Goal: Transaction & Acquisition: Purchase product/service

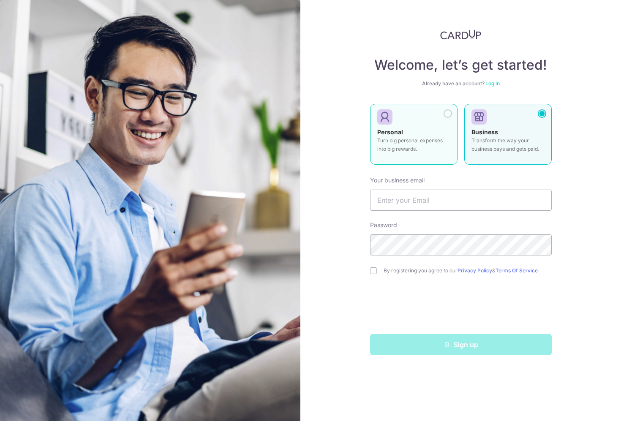
click at [445, 133] on div "Personal Turn big personal expenses into big rewards." at bounding box center [414, 143] width 73 height 30
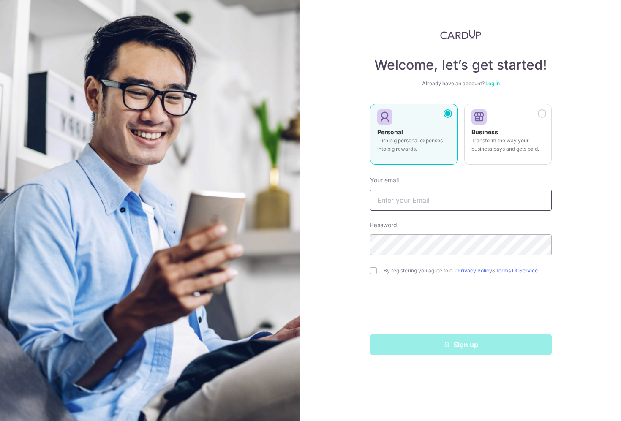
click at [433, 200] on input "text" at bounding box center [461, 200] width 182 height 21
type input "B"
type input "[EMAIL_ADDRESS][DOMAIN_NAME]"
click at [411, 268] on label "By registering you agree to our Privacy Policy & Terms Of Service" at bounding box center [468, 271] width 168 height 7
click at [373, 269] on input "checkbox" at bounding box center [373, 271] width 7 height 7
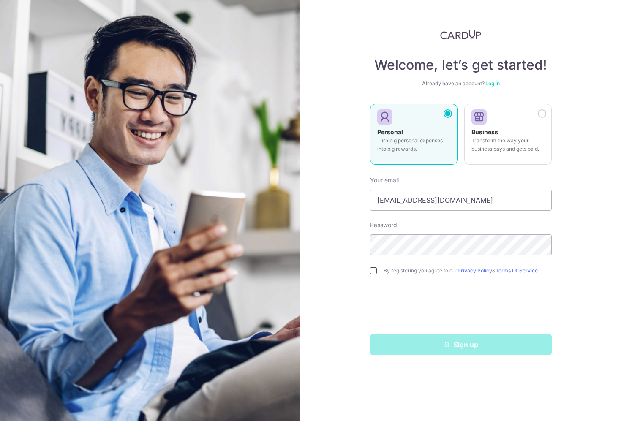
checkbox input "true"
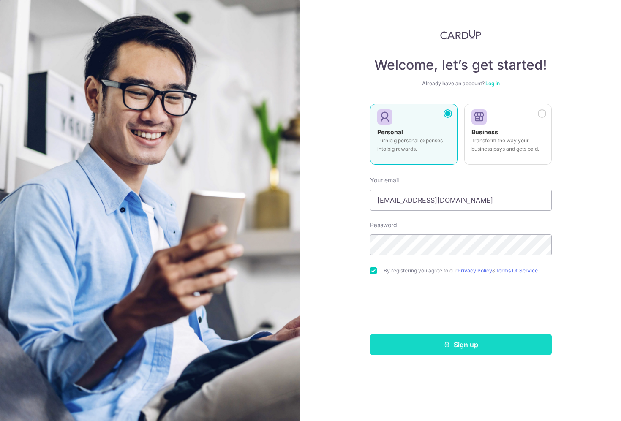
click at [444, 348] on icon "submit" at bounding box center [447, 345] width 7 height 7
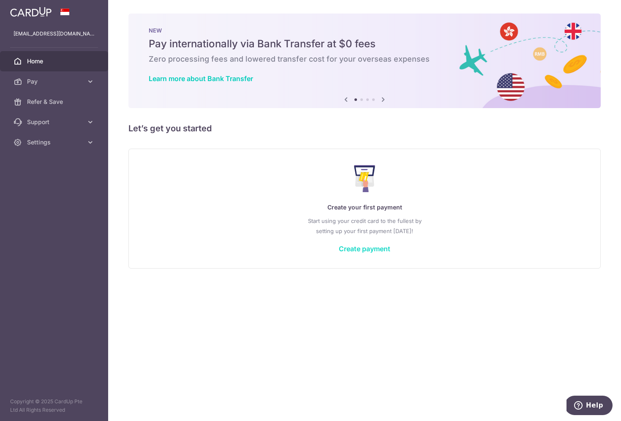
click at [361, 250] on link "Create payment" at bounding box center [365, 249] width 52 height 8
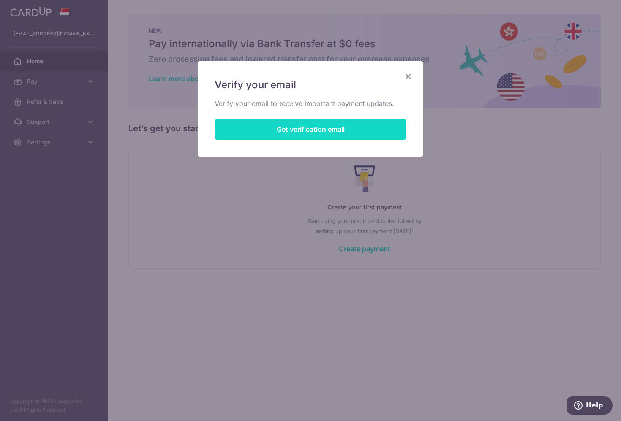
click at [340, 130] on button "Get verification email" at bounding box center [311, 129] width 192 height 21
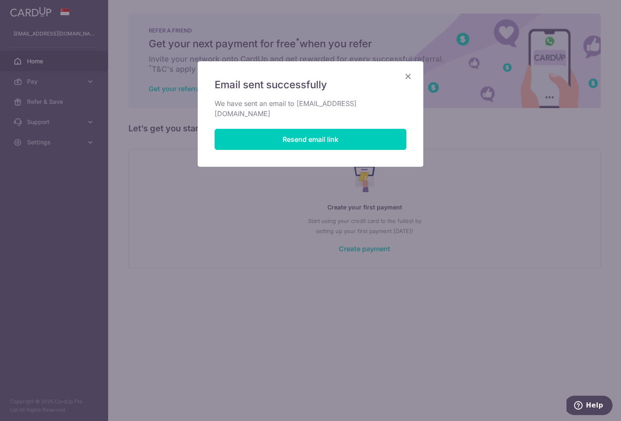
click at [410, 77] on icon "Close" at bounding box center [408, 76] width 10 height 11
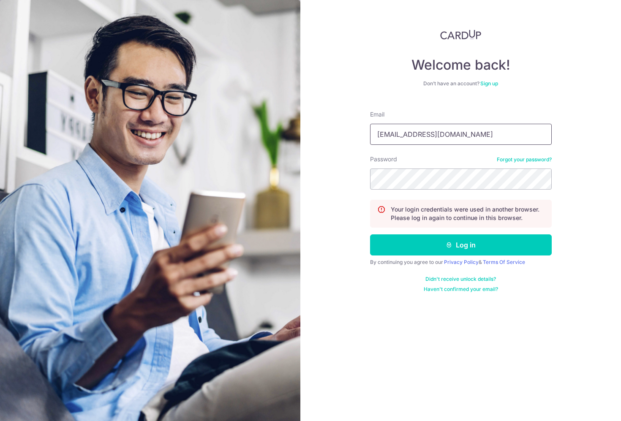
type input "bagaskara.akbar23fc@gmail.com"
click at [461, 245] on button "Log in" at bounding box center [461, 245] width 182 height 21
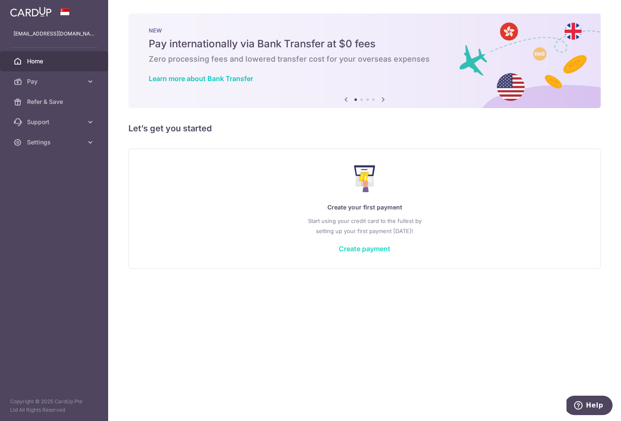
click at [360, 250] on link "Create payment" at bounding box center [365, 249] width 52 height 8
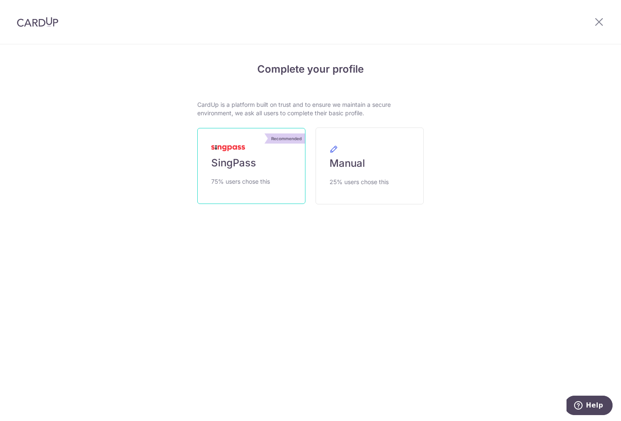
click at [270, 180] on span "75% users chose this" at bounding box center [240, 182] width 59 height 10
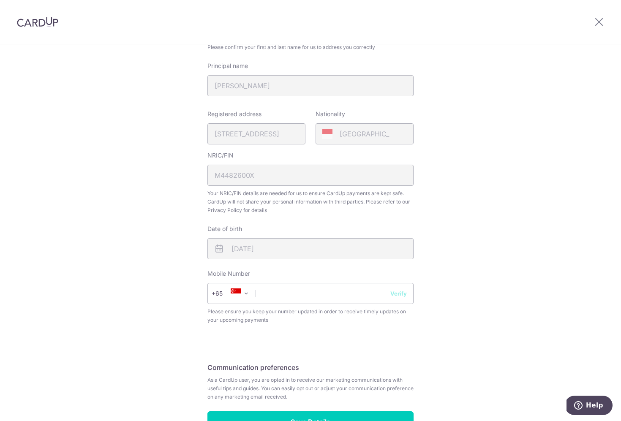
scroll to position [205, 0]
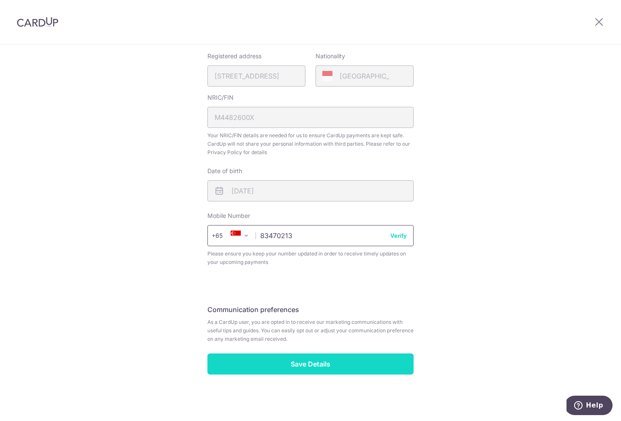
type input "83470213"
click at [301, 362] on input "Save Details" at bounding box center [311, 364] width 206 height 21
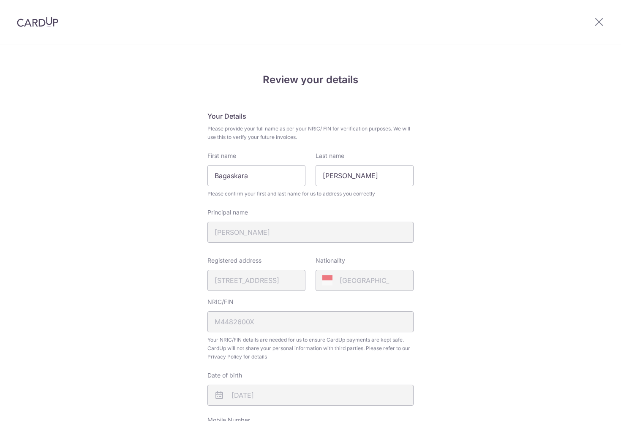
scroll to position [216, 0]
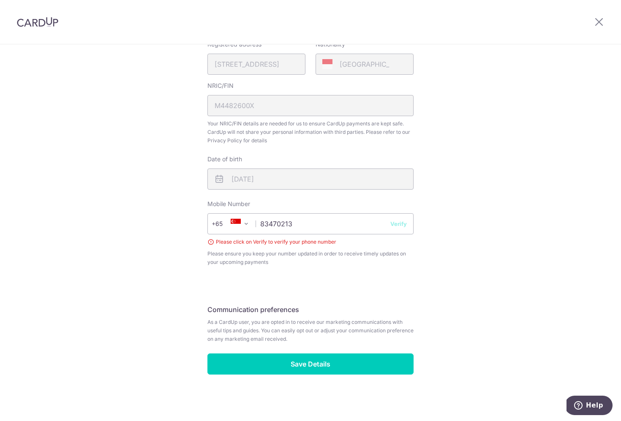
click at [401, 228] on button "Verify" at bounding box center [399, 224] width 16 height 8
click at [402, 224] on button "Verify" at bounding box center [399, 224] width 16 height 8
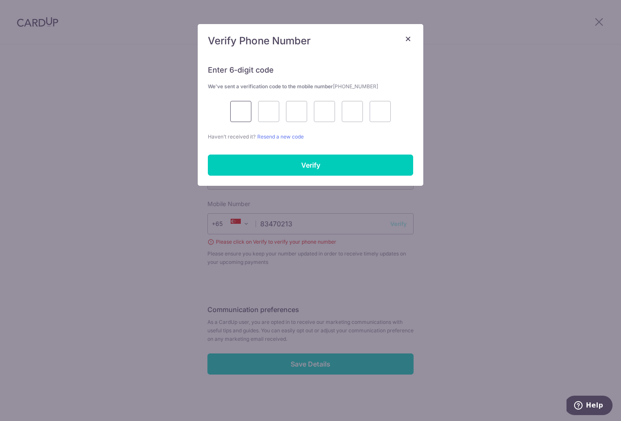
click at [243, 118] on input "text" at bounding box center [240, 111] width 21 height 21
type input "3"
type input "1"
type input "7"
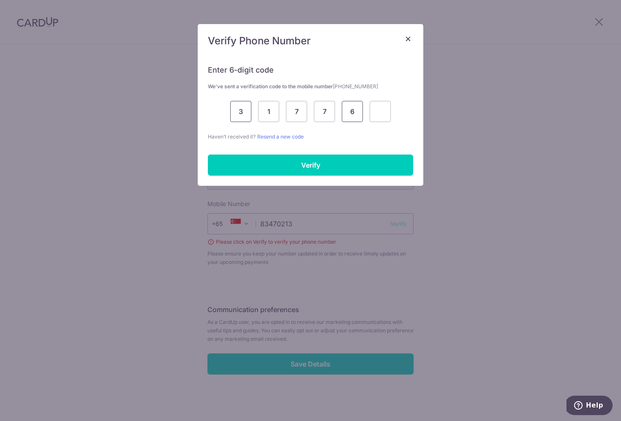
type input "6"
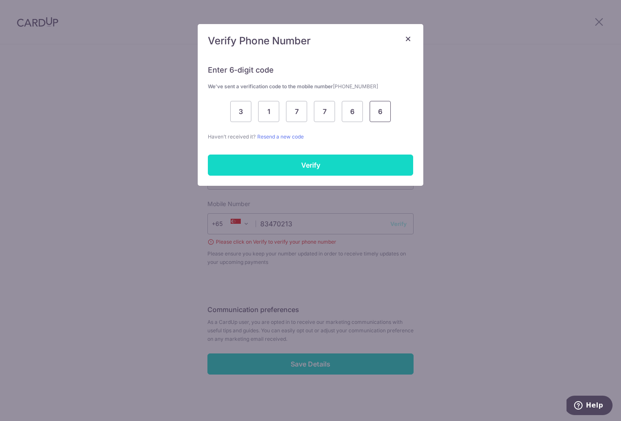
type input "6"
click at [292, 158] on input "Verify" at bounding box center [310, 165] width 205 height 21
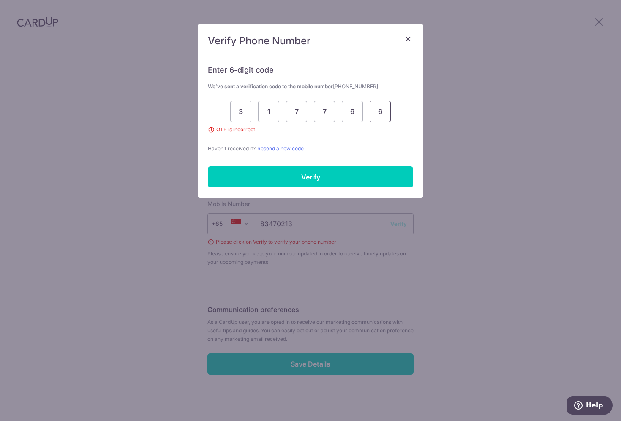
drag, startPoint x: 382, startPoint y: 113, endPoint x: 375, endPoint y: 114, distance: 6.4
click at [375, 114] on input "6" at bounding box center [380, 111] width 21 height 21
type input "1"
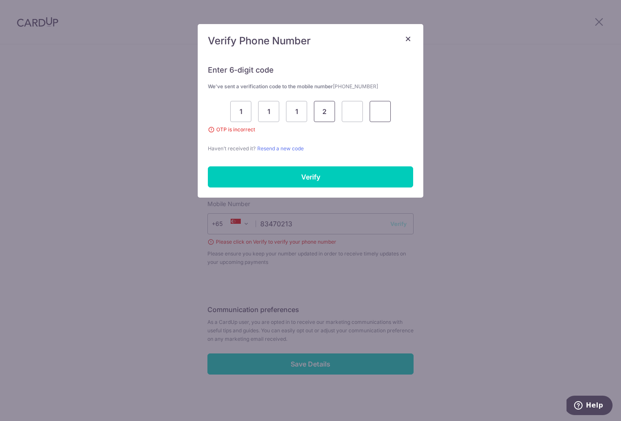
type input "2"
type input "5"
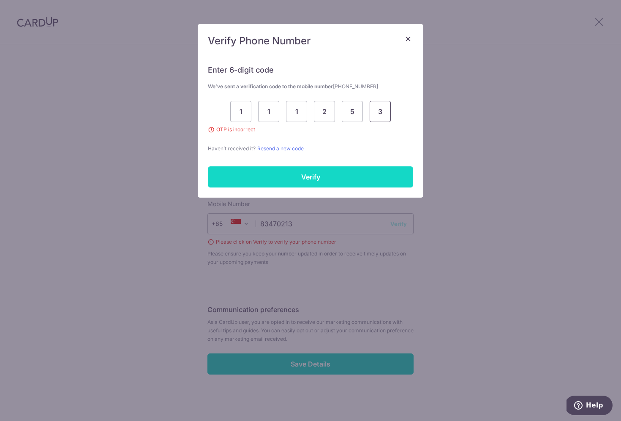
type input "3"
click at [353, 183] on input "Verify" at bounding box center [310, 177] width 205 height 21
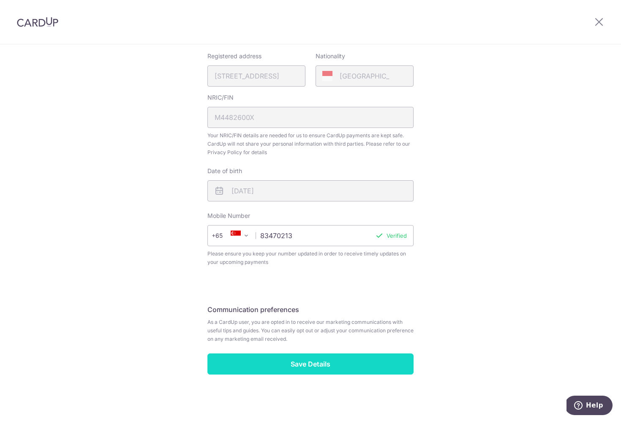
click at [310, 372] on input "Save Details" at bounding box center [311, 364] width 206 height 21
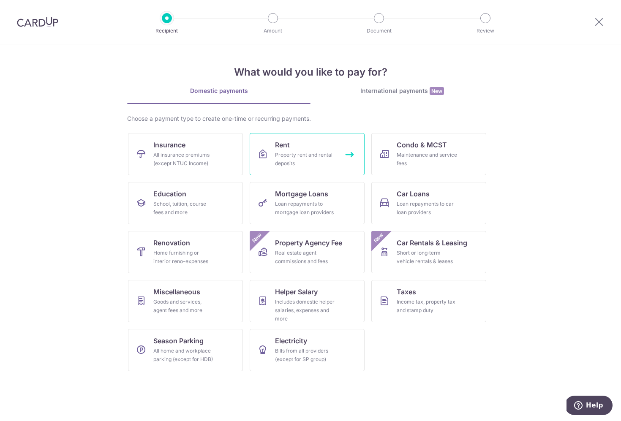
click at [313, 159] on div "Property rent and rental deposits" at bounding box center [305, 159] width 61 height 17
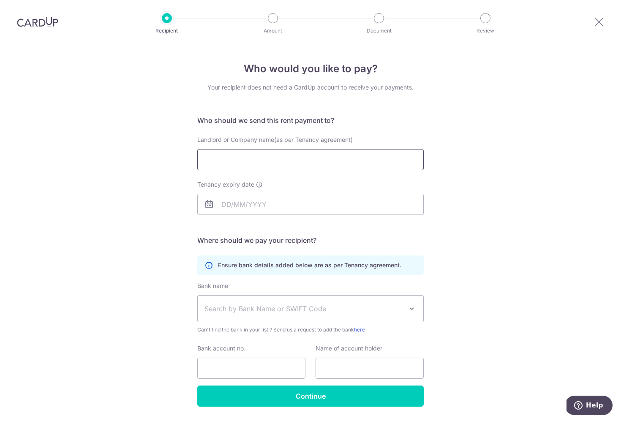
click at [336, 161] on input "Landlord or Company name(as per Tenancy agreement)" at bounding box center [310, 159] width 227 height 21
type input "MONFORT LAND PTE LTD"
click at [223, 203] on input "Tenancy expiry date" at bounding box center [310, 204] width 227 height 21
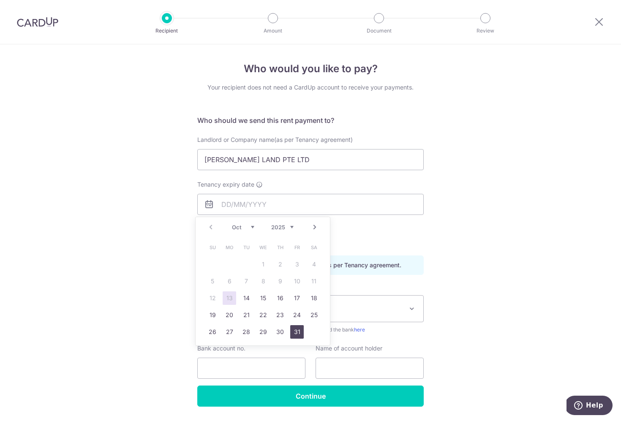
click at [296, 333] on link "31" at bounding box center [297, 333] width 14 height 14
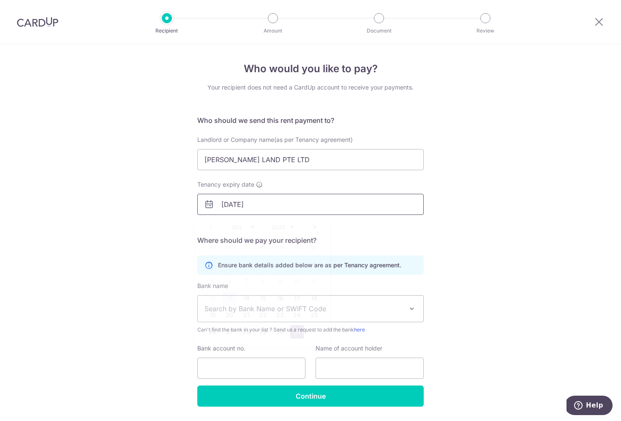
click at [264, 208] on input "[DATE]" at bounding box center [310, 204] width 227 height 21
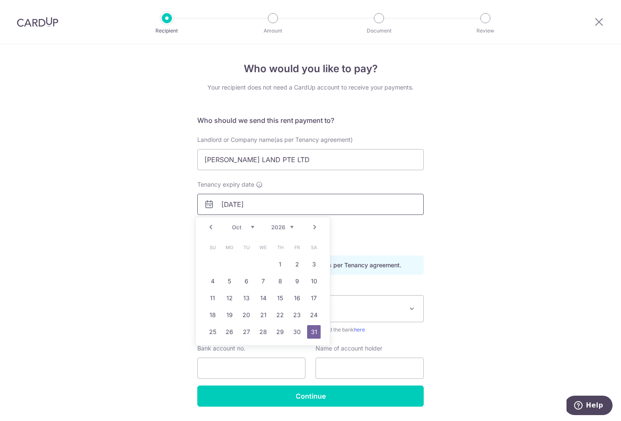
type input "[DATE]"
click at [453, 194] on div "Who would you like to pay? Your recipient does not need a CardUp account to rec…" at bounding box center [310, 245] width 621 height 402
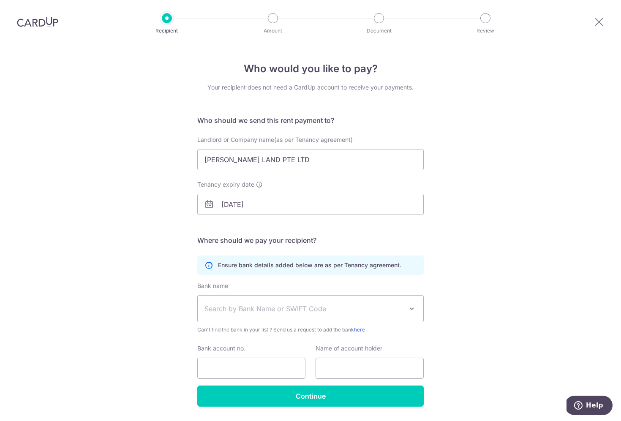
click at [314, 306] on span "Search by Bank Name or SWIFT Code" at bounding box center [304, 309] width 199 height 10
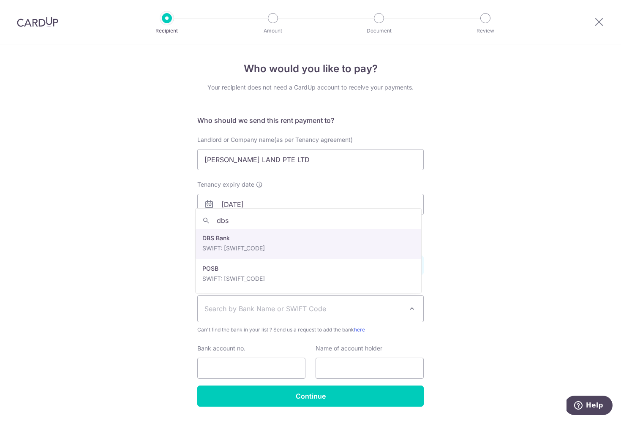
type input "dbs"
select select "6"
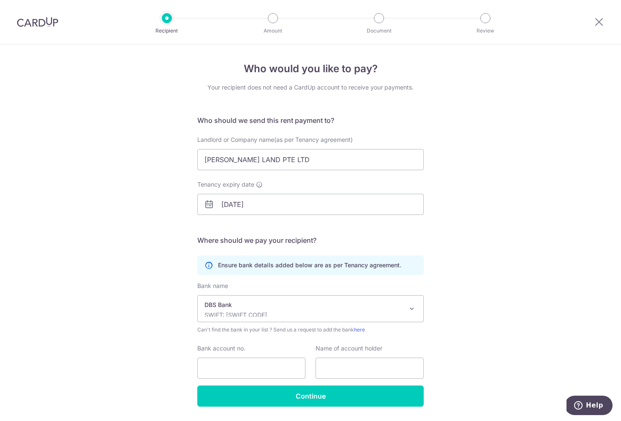
scroll to position [25, 0]
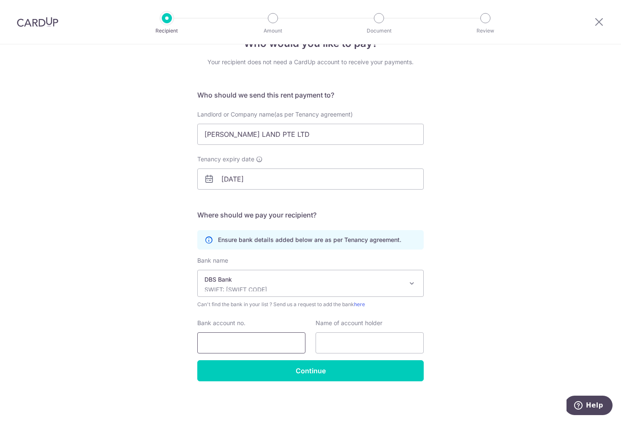
click at [256, 340] on input "Bank account no." at bounding box center [251, 343] width 108 height 21
type input "0529006923"
click at [352, 344] on input "text" at bounding box center [370, 343] width 108 height 21
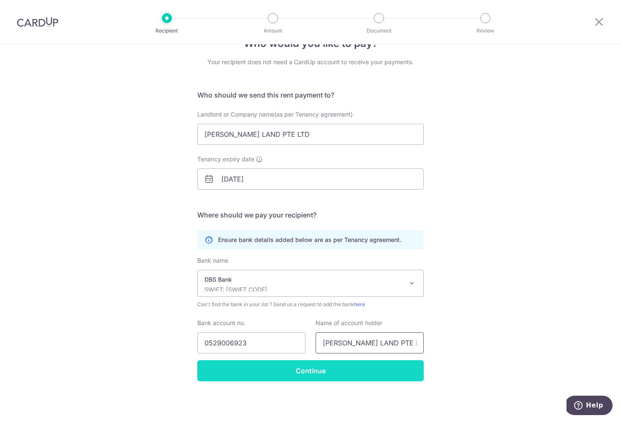
type input "MONFORT LAND PTE LTD"
click at [333, 367] on input "Continue" at bounding box center [310, 371] width 227 height 21
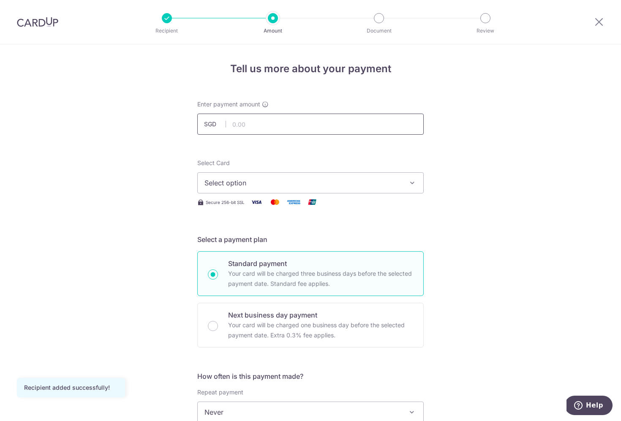
click at [304, 120] on input "text" at bounding box center [310, 124] width 227 height 21
type input "1,900.00"
click at [299, 182] on span "Select option" at bounding box center [303, 183] width 197 height 10
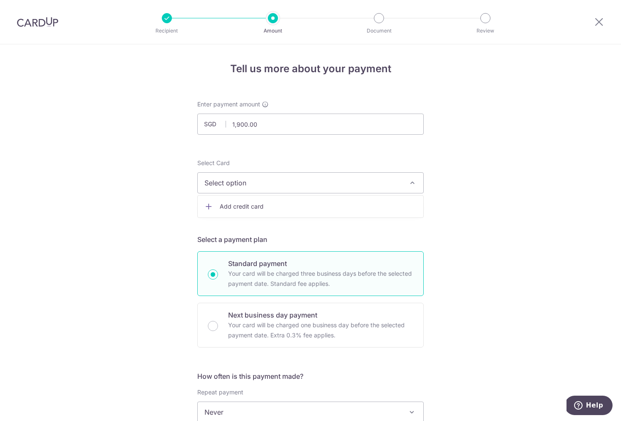
click at [278, 202] on span "Add credit card" at bounding box center [318, 206] width 197 height 8
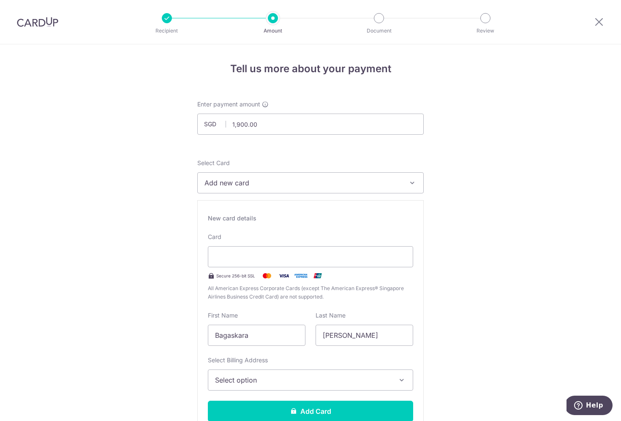
scroll to position [19, 0]
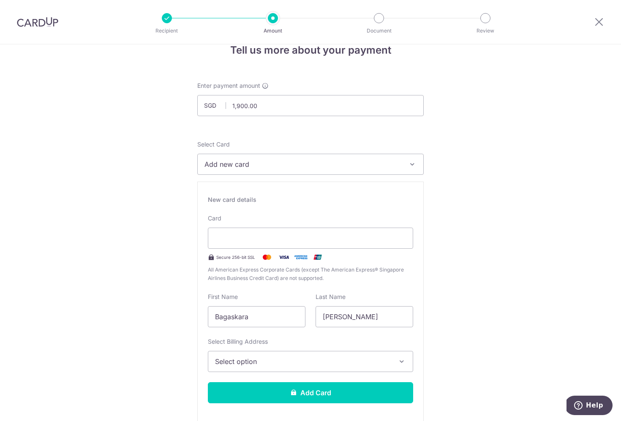
click at [272, 369] on button "Select option" at bounding box center [310, 361] width 205 height 21
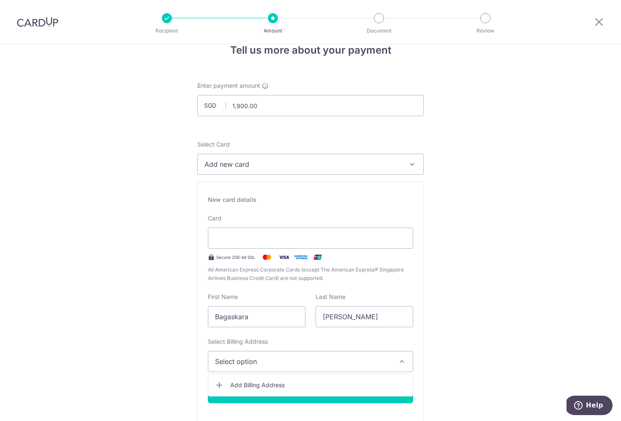
click at [276, 382] on span "Add Billing Address" at bounding box center [318, 385] width 176 height 8
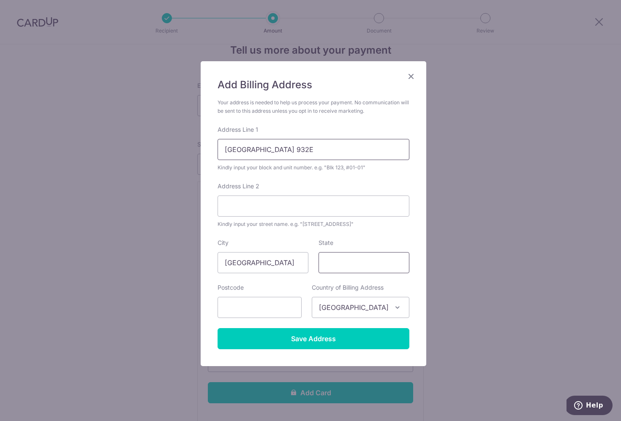
type input "East Coast Road 932E"
type input "[GEOGRAPHIC_DATA]"
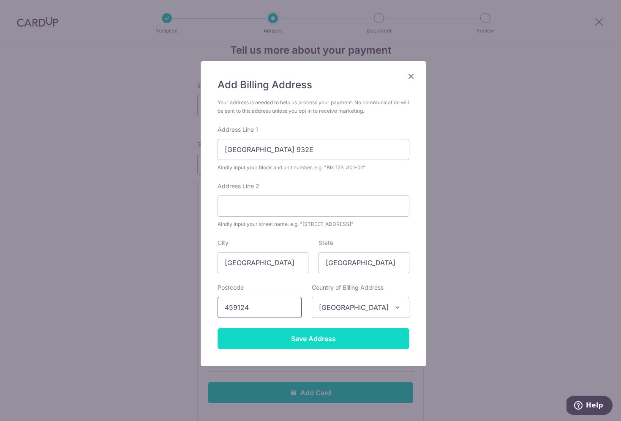
type input "459124"
click at [293, 339] on input "Save Address" at bounding box center [314, 338] width 192 height 21
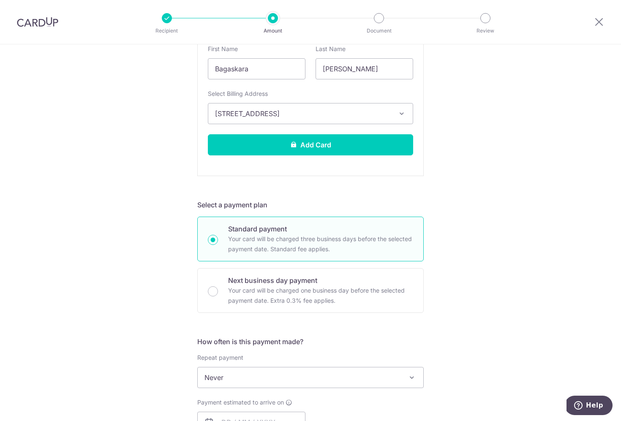
scroll to position [313, 0]
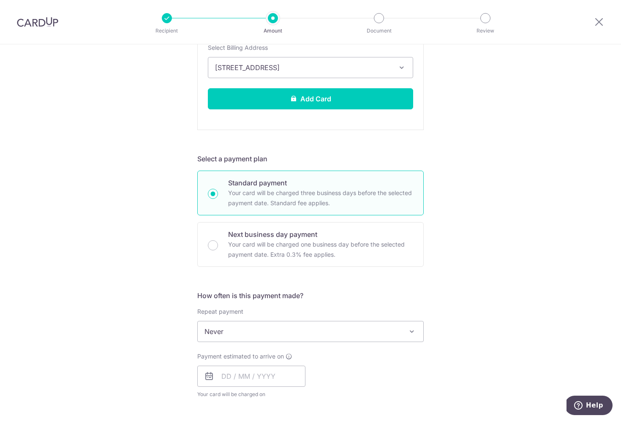
click at [334, 331] on span "Never" at bounding box center [311, 332] width 226 height 20
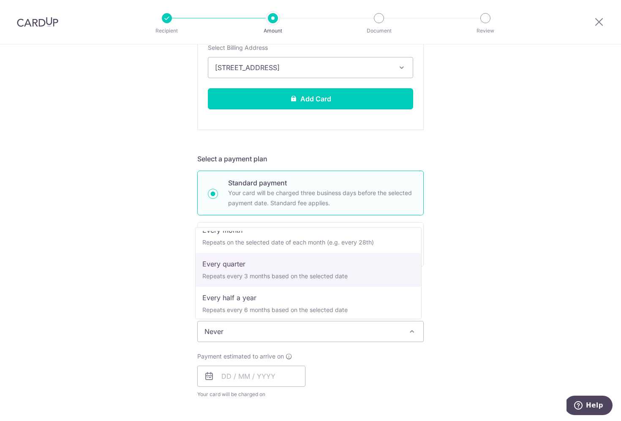
scroll to position [78, 0]
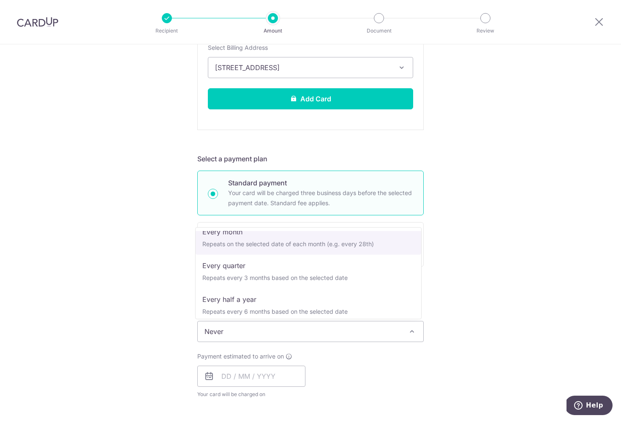
select select "3"
type input "31/10/2026"
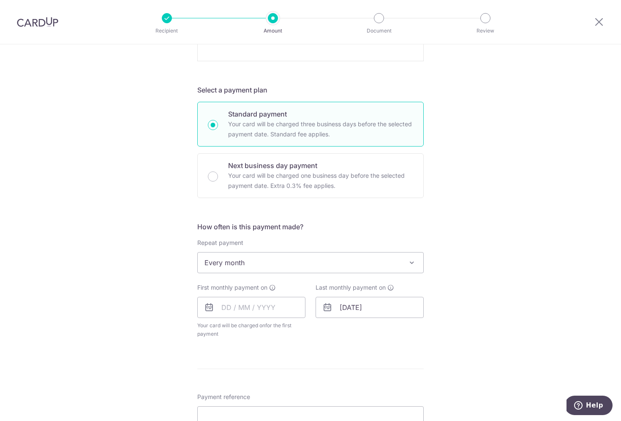
scroll to position [419, 0]
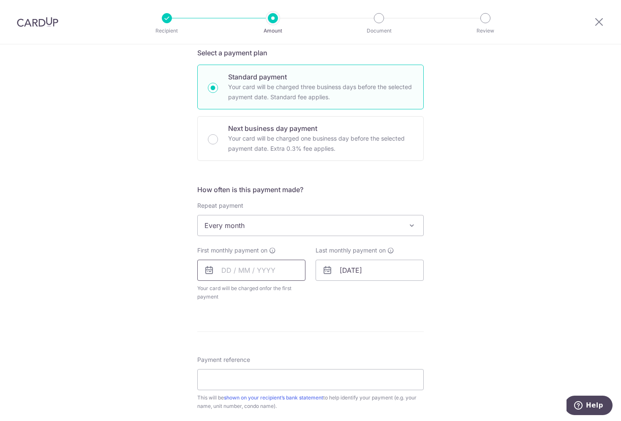
click at [229, 273] on input "text" at bounding box center [251, 270] width 108 height 21
click at [248, 397] on link "28" at bounding box center [249, 398] width 14 height 14
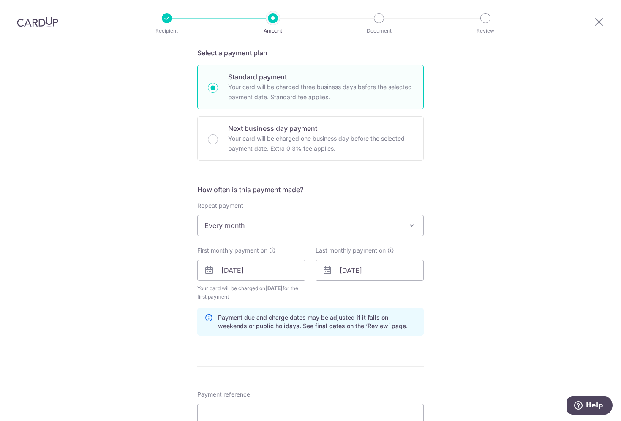
scroll to position [430, 0]
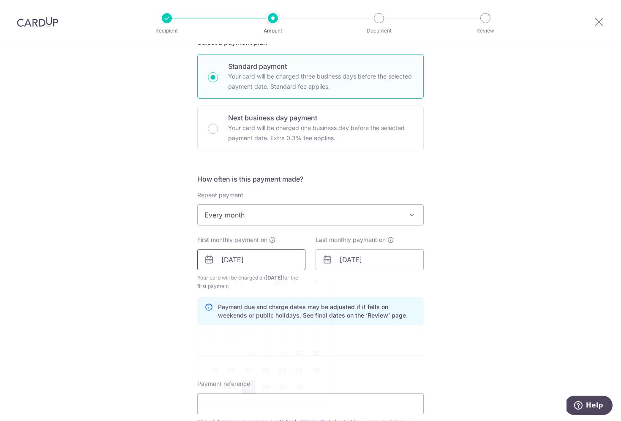
click at [256, 261] on input "28/10/2025" at bounding box center [251, 259] width 108 height 21
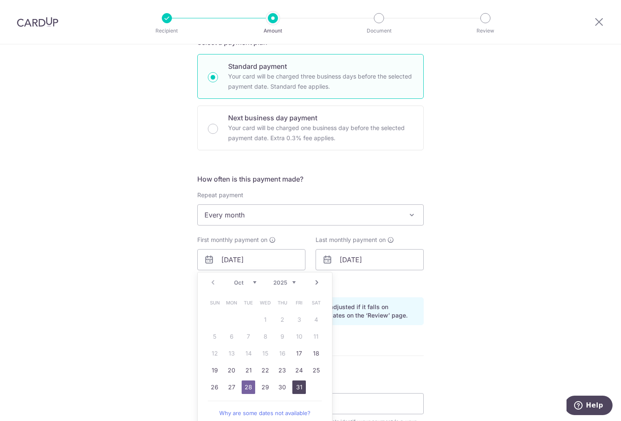
click at [298, 388] on link "31" at bounding box center [300, 388] width 14 height 14
type input "31/10/2025"
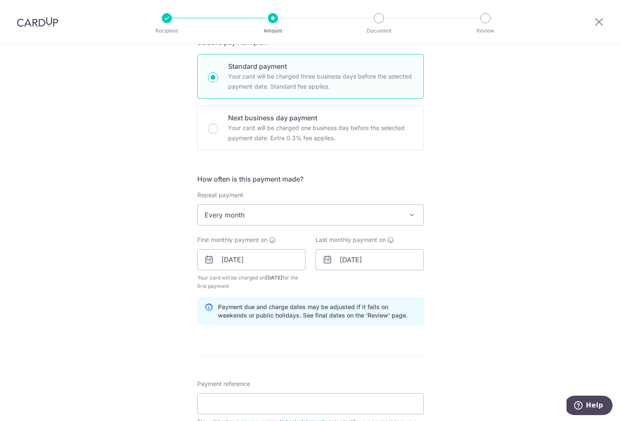
click at [274, 215] on span "Every month" at bounding box center [311, 215] width 226 height 20
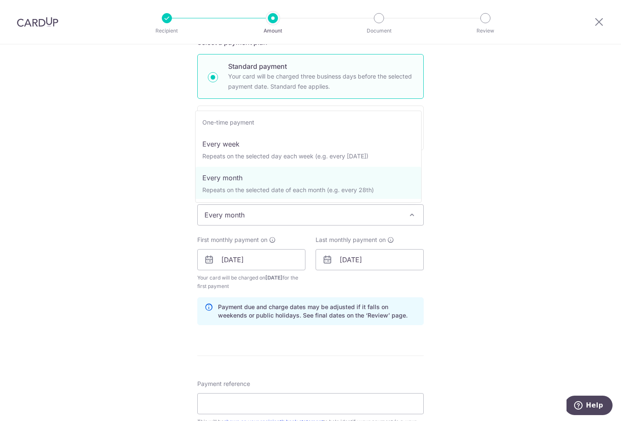
scroll to position [47, 0]
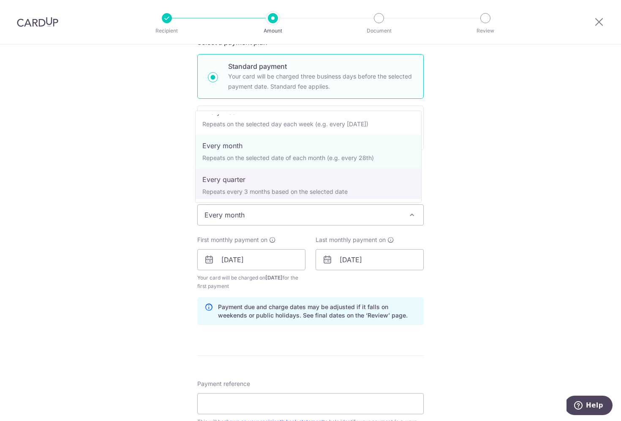
click at [499, 246] on div "Tell us more about your payment Enter payment amount SGD 1,900.00 1900.00 Recip…" at bounding box center [310, 135] width 621 height 1040
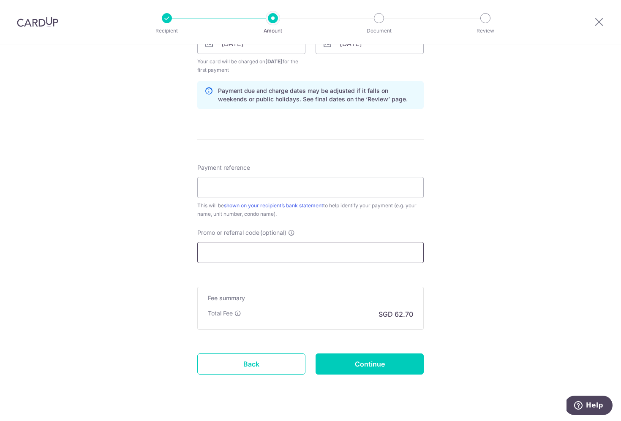
scroll to position [663, 0]
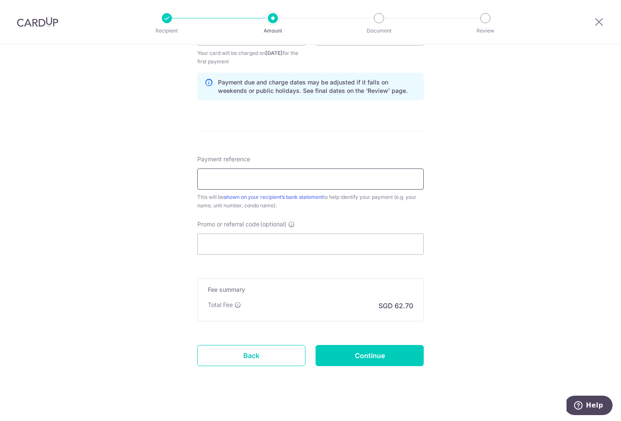
click at [238, 184] on input "Payment reference" at bounding box center [310, 179] width 227 height 21
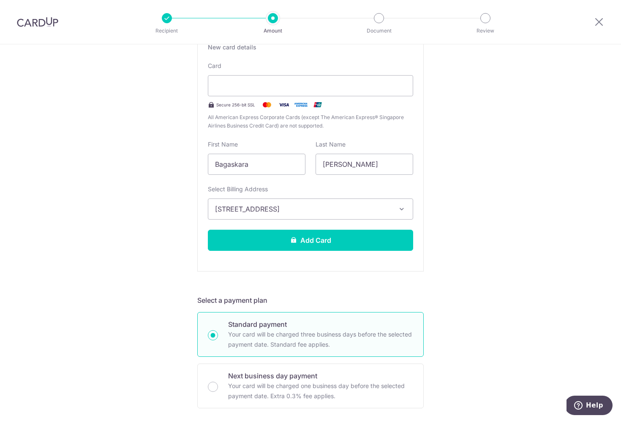
scroll to position [271, 0]
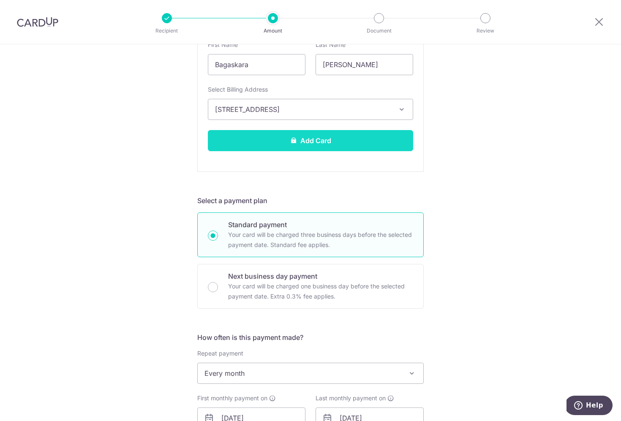
click at [302, 144] on button "Add Card" at bounding box center [310, 140] width 205 height 21
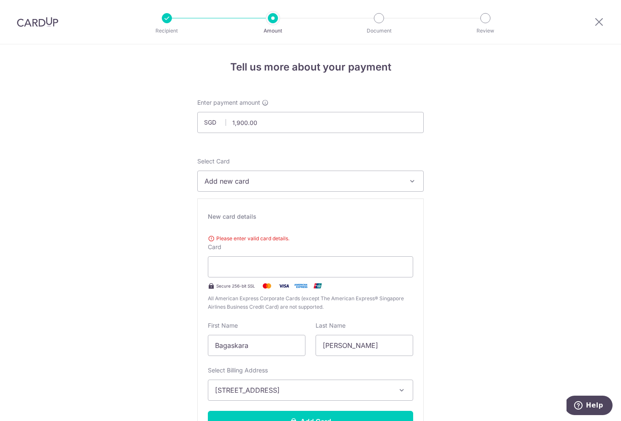
scroll to position [78, 0]
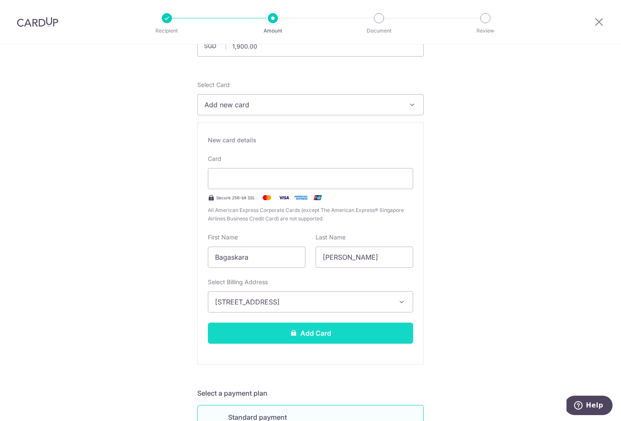
click at [354, 325] on button "Add Card" at bounding box center [310, 333] width 205 height 21
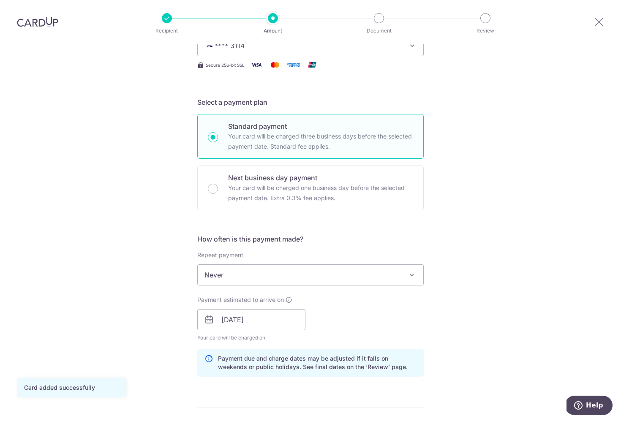
scroll to position [183, 0]
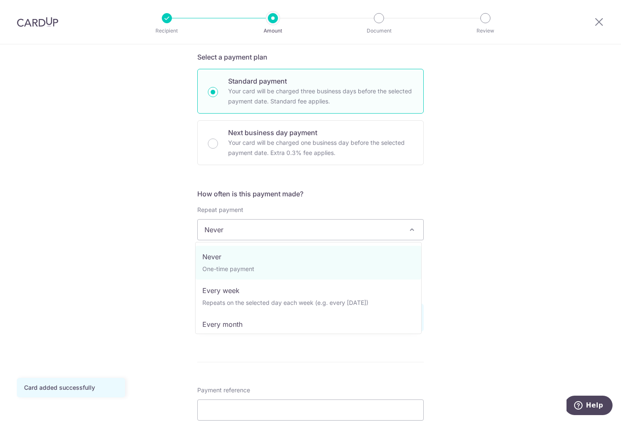
click at [338, 228] on span "Never" at bounding box center [311, 230] width 226 height 20
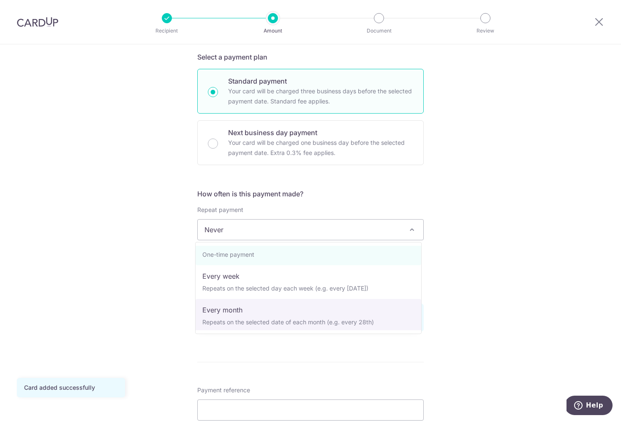
scroll to position [16, 0]
select select "3"
type input "[DATE]"
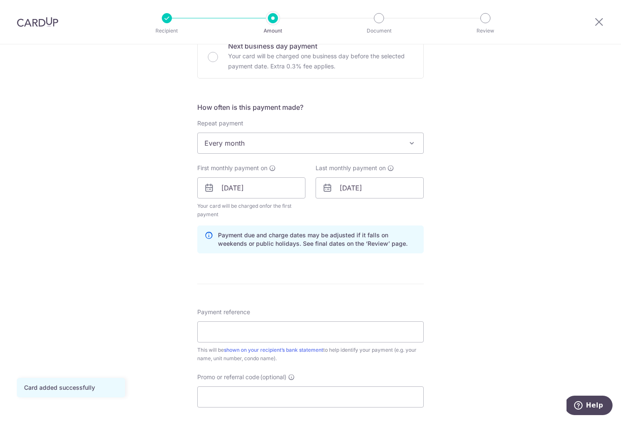
scroll to position [332, 0]
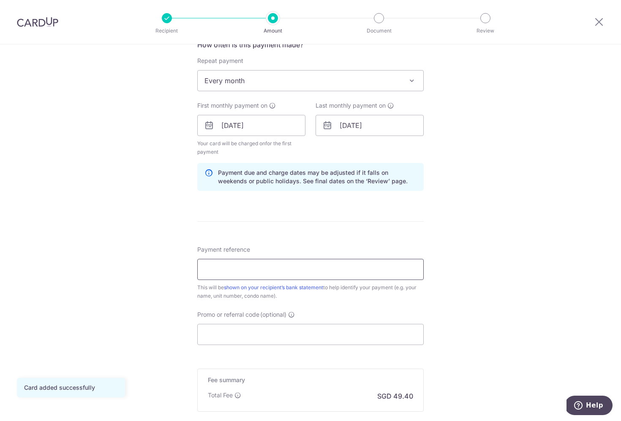
click at [274, 271] on input "Payment reference" at bounding box center [310, 269] width 227 height 21
click at [293, 271] on input "AKBAR [STREET_ADDRESS]" at bounding box center [310, 269] width 227 height 21
click at [317, 270] on input "AKBAR [STREET_ADDRESS]" at bounding box center [310, 269] width 227 height 21
click at [335, 270] on input "[PERSON_NAME], EASTCOASTROAD 93" at bounding box center [310, 269] width 227 height 21
click at [341, 271] on input "[PERSON_NAME], EASTCOASTROAD93" at bounding box center [310, 269] width 227 height 21
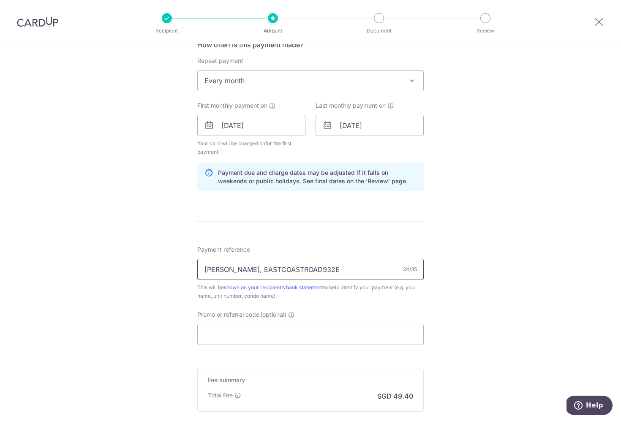
click at [229, 271] on input "[PERSON_NAME], EASTCOASTROAD932E" at bounding box center [310, 269] width 227 height 21
click at [271, 270] on input "[GEOGRAPHIC_DATA], EASTCOASTROAD932E" at bounding box center [310, 269] width 227 height 21
click at [227, 271] on input "AKBARBAGASKARA EASTCOASTROAD932E" at bounding box center [310, 269] width 227 height 21
click at [288, 270] on input "AKBAR BAGASKARA EASTCOASTROAD932E" at bounding box center [310, 269] width 227 height 21
click at [313, 270] on input "AKBAR BAGASKARA EAST COASTROAD932E" at bounding box center [310, 269] width 227 height 21
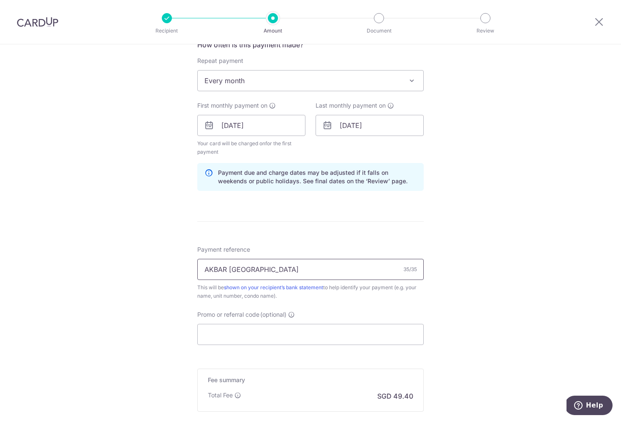
click at [336, 271] on input "AKBAR [GEOGRAPHIC_DATA]" at bounding box center [310, 269] width 227 height 21
click at [334, 271] on input "AKBAR [GEOGRAPHIC_DATA]" at bounding box center [310, 269] width 227 height 21
click at [228, 271] on input "AKBAR [GEOGRAPHIC_DATA]" at bounding box center [310, 269] width 227 height 21
click at [333, 271] on input "AKBAR [GEOGRAPHIC_DATA]" at bounding box center [310, 269] width 227 height 21
drag, startPoint x: 328, startPoint y: 271, endPoint x: 320, endPoint y: 271, distance: 8.1
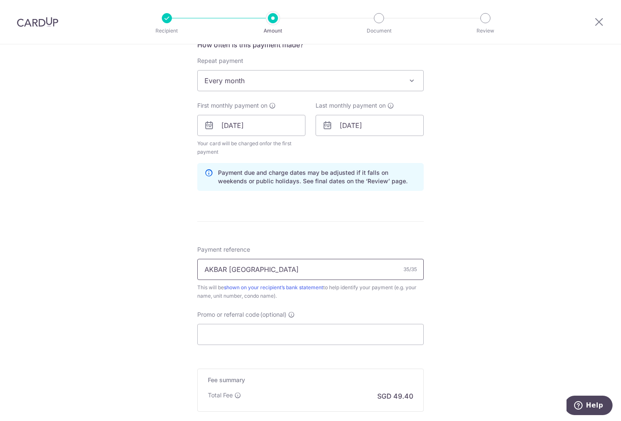
click at [320, 271] on input "AKBAR [GEOGRAPHIC_DATA]" at bounding box center [310, 269] width 227 height 21
click at [326, 270] on input "AKBAR [GEOGRAPHIC_DATA]" at bounding box center [310, 269] width 227 height 21
type input "AKBAR [GEOGRAPHIC_DATA] 932E"
click at [359, 255] on div "Payment reference [GEOGRAPHIC_DATA] 932E 34/35 This will be shown on your recip…" at bounding box center [310, 273] width 227 height 55
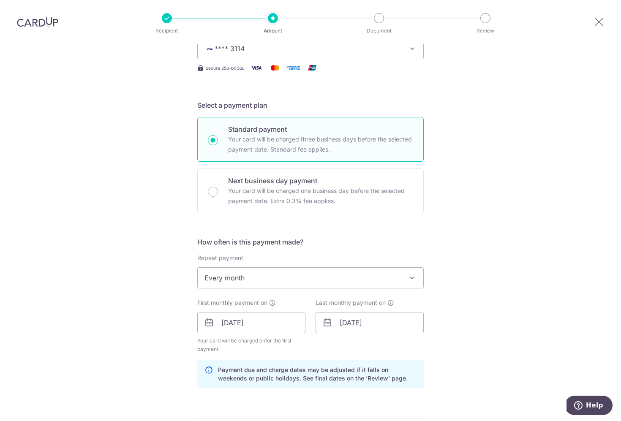
scroll to position [431, 0]
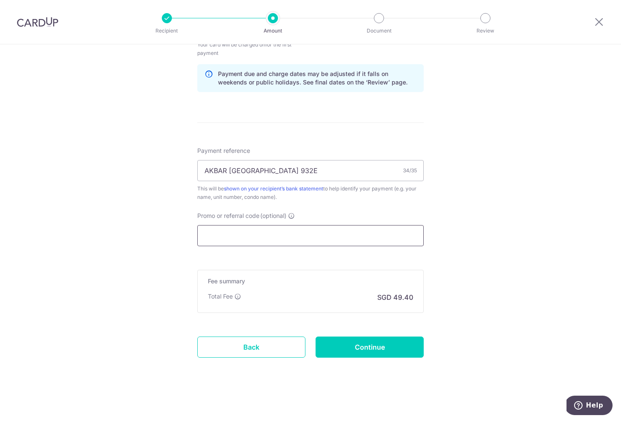
click at [344, 238] on input "Promo or referral code (optional)" at bounding box center [310, 235] width 227 height 21
click at [356, 346] on input "Continue" at bounding box center [370, 347] width 108 height 21
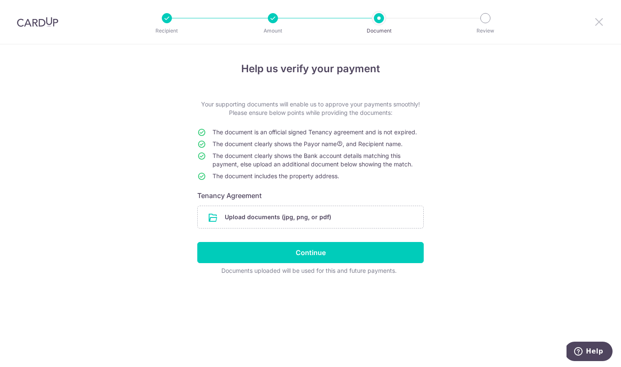
click at [600, 21] on icon at bounding box center [599, 21] width 10 height 11
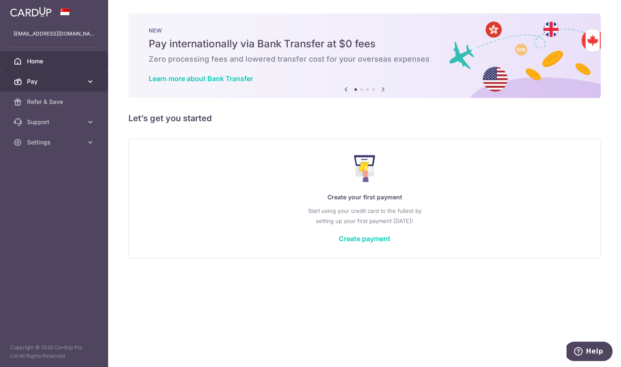
click at [49, 82] on span "Pay" at bounding box center [55, 81] width 56 height 8
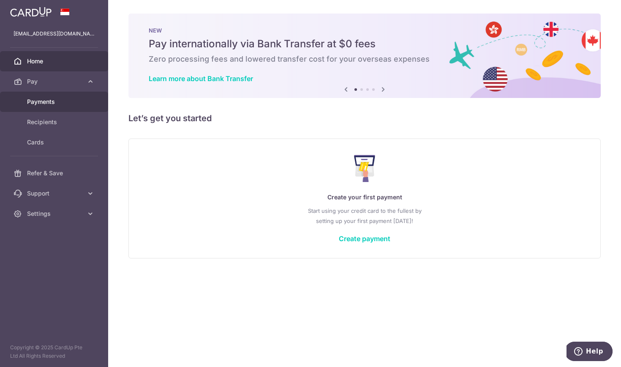
click at [63, 103] on span "Payments" at bounding box center [55, 102] width 56 height 8
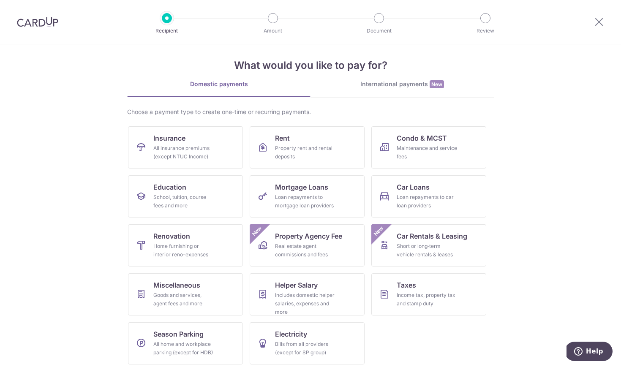
scroll to position [11, 0]
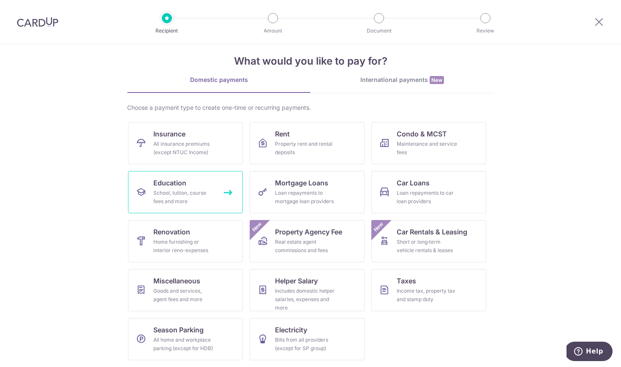
click at [213, 189] on link "Education School, tuition, course fees and more" at bounding box center [185, 192] width 115 height 42
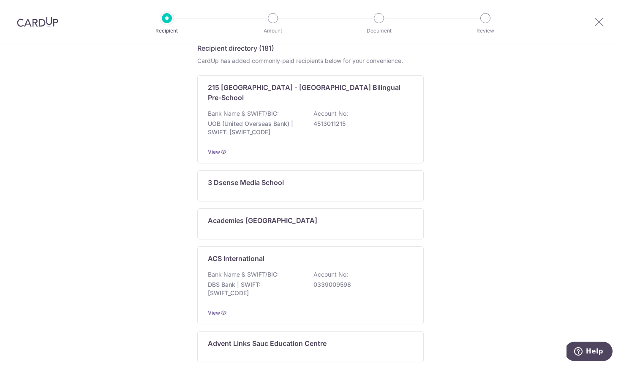
scroll to position [17, 0]
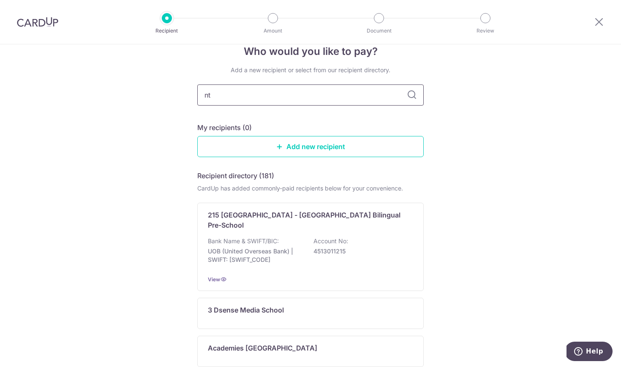
type input "ntu"
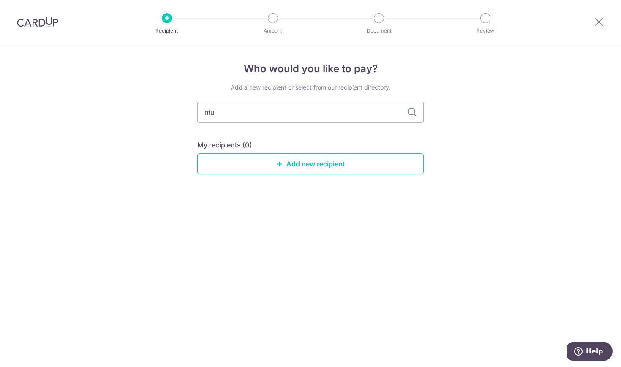
scroll to position [0, 0]
drag, startPoint x: 296, startPoint y: 98, endPoint x: 250, endPoint y: 113, distance: 48.9
click at [250, 113] on input "ntu" at bounding box center [310, 112] width 227 height 21
drag, startPoint x: 198, startPoint y: 114, endPoint x: 173, endPoint y: 114, distance: 25.4
click at [173, 114] on div "Who would you like to pay? Add a new recipient or select from our recipient dir…" at bounding box center [310, 205] width 621 height 323
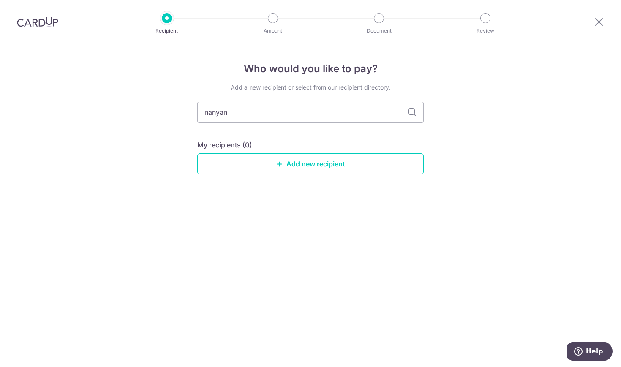
type input "nanyang"
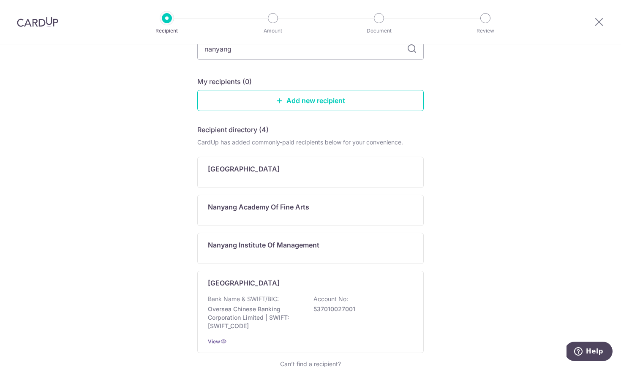
scroll to position [123, 0]
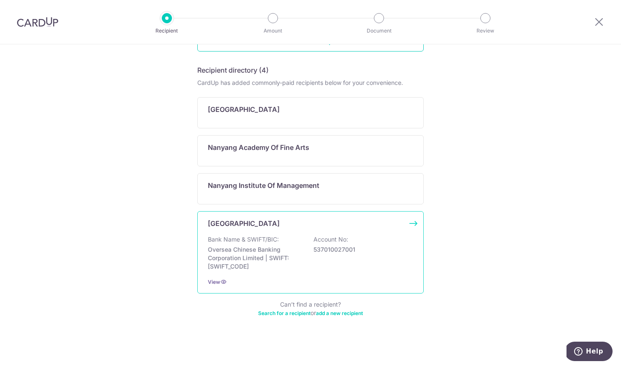
click at [255, 225] on p "Nanyang Technological University" at bounding box center [244, 224] width 72 height 10
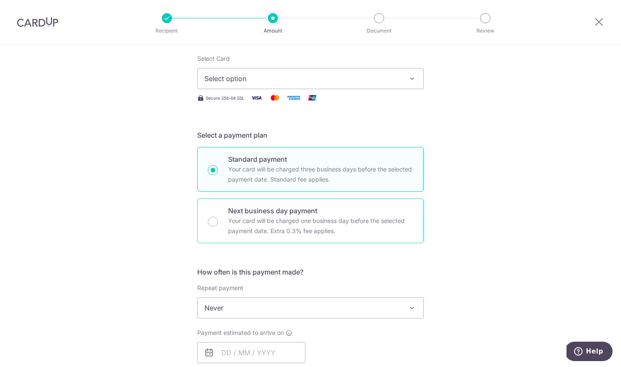
scroll to position [159, 0]
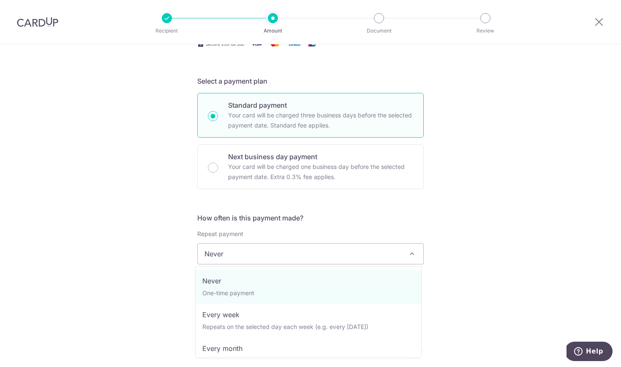
click at [334, 257] on span "Never" at bounding box center [311, 254] width 226 height 20
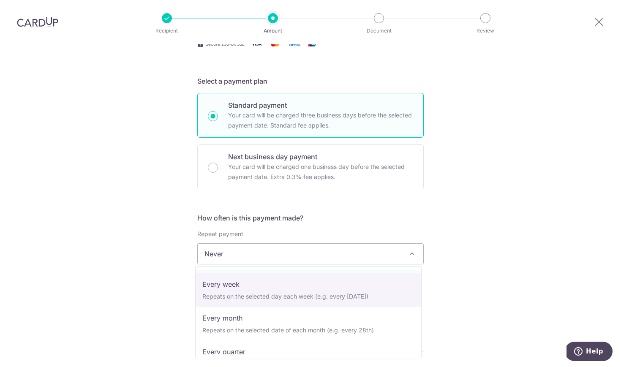
scroll to position [85, 0]
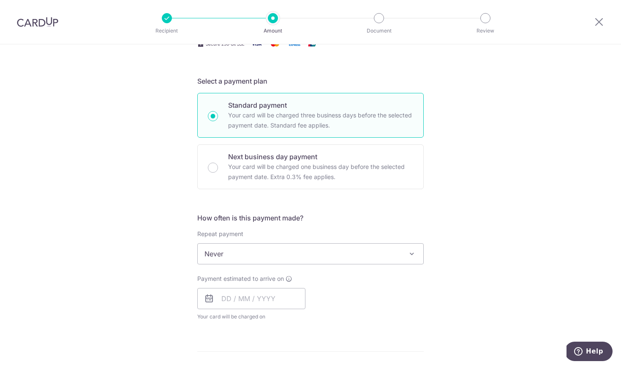
click at [438, 235] on div "Tell us more about your payment Enter payment amount SGD Select Card Select opt…" at bounding box center [310, 268] width 621 height 765
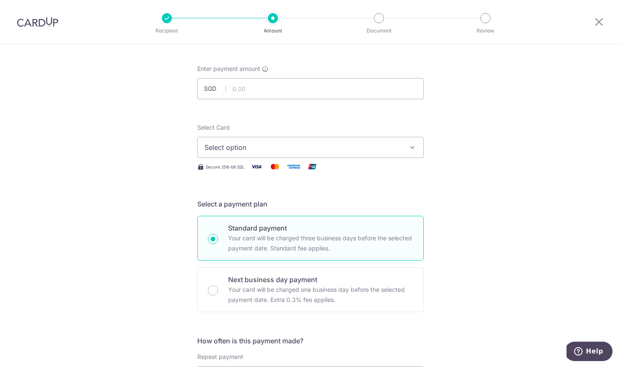
scroll to position [0, 0]
